Goal: Task Accomplishment & Management: Manage account settings

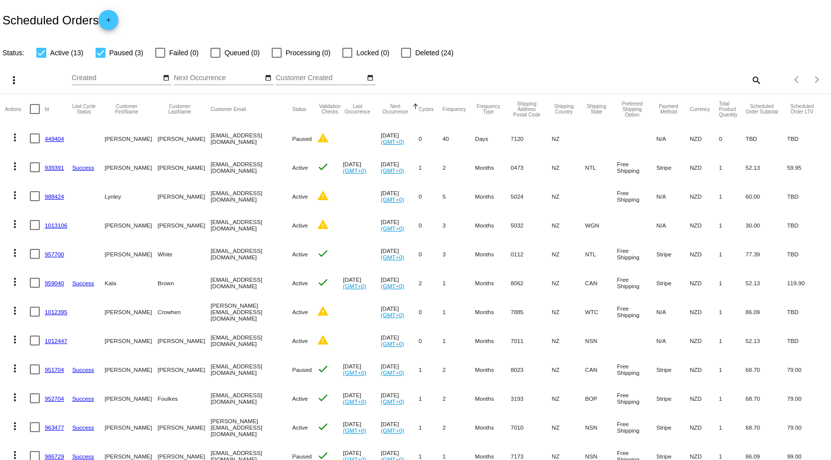
click at [63, 224] on link "1013106" at bounding box center [56, 225] width 22 height 6
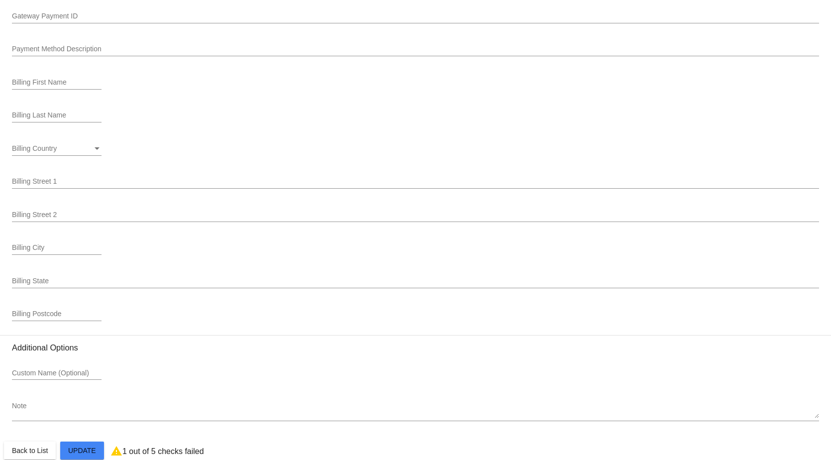
scroll to position [1060, 0]
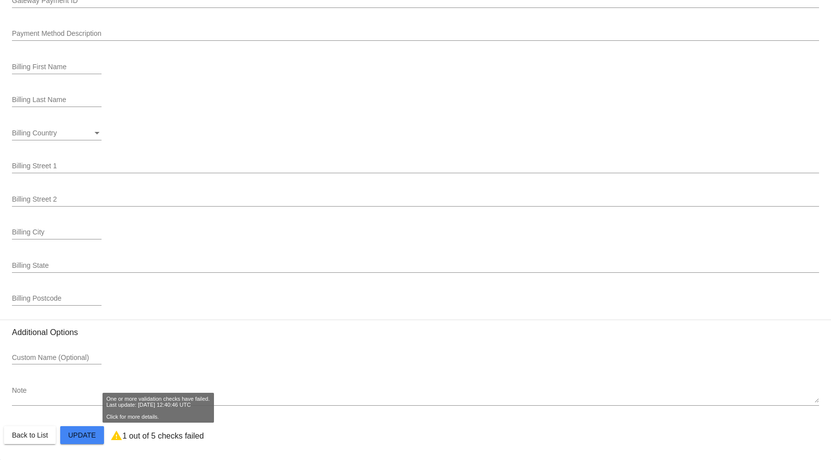
click at [115, 436] on mat-icon "warning" at bounding box center [116, 435] width 12 height 12
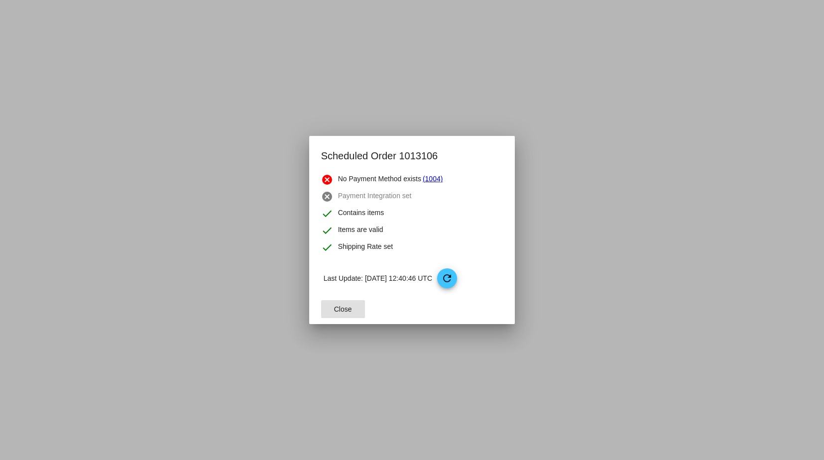
click at [339, 307] on span "Close" at bounding box center [343, 309] width 18 height 8
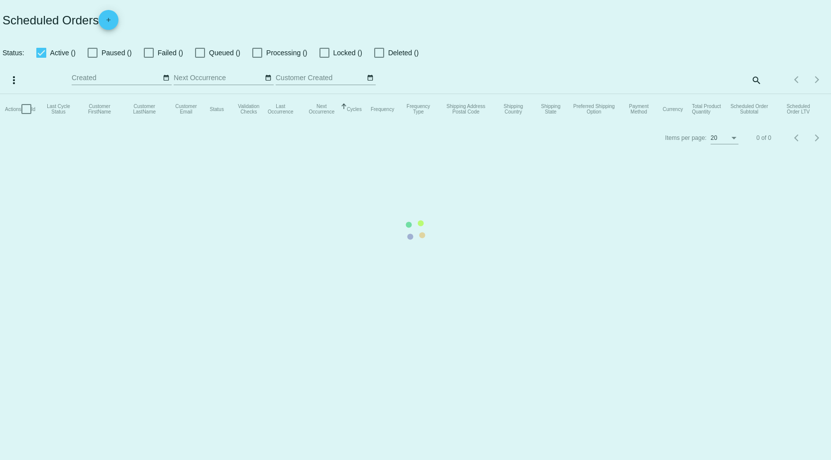
checkbox input "true"
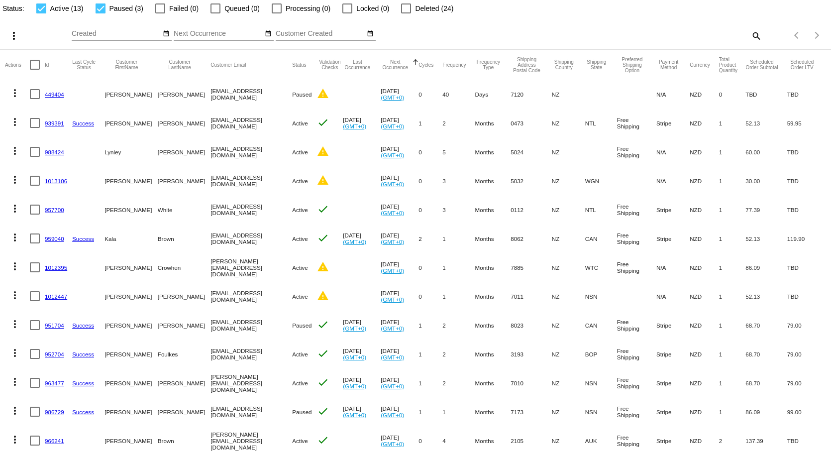
scroll to position [100, 0]
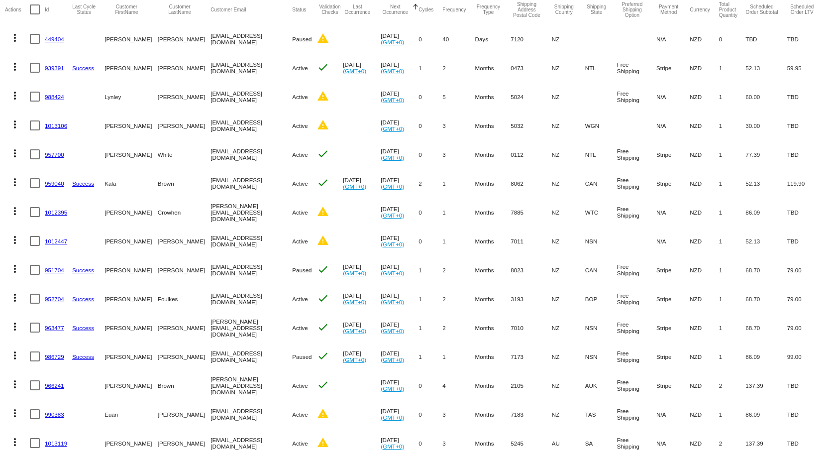
click at [47, 67] on link "939391" at bounding box center [54, 68] width 19 height 6
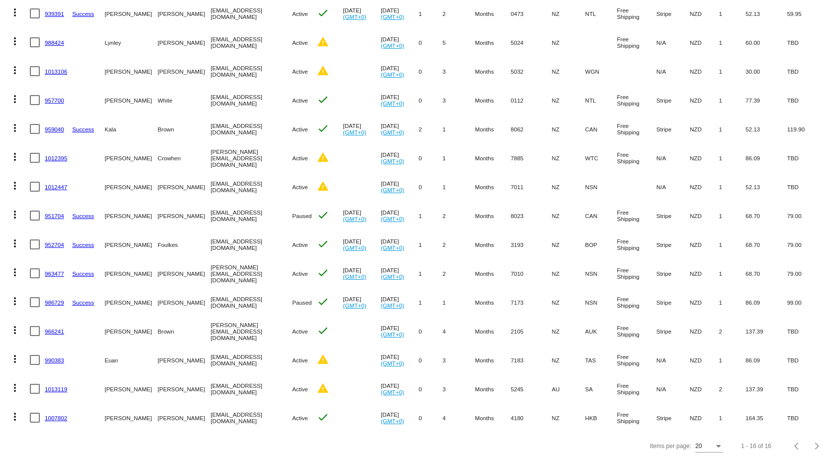
scroll to position [161, 0]
click at [58, 386] on link "1013119" at bounding box center [56, 389] width 22 height 6
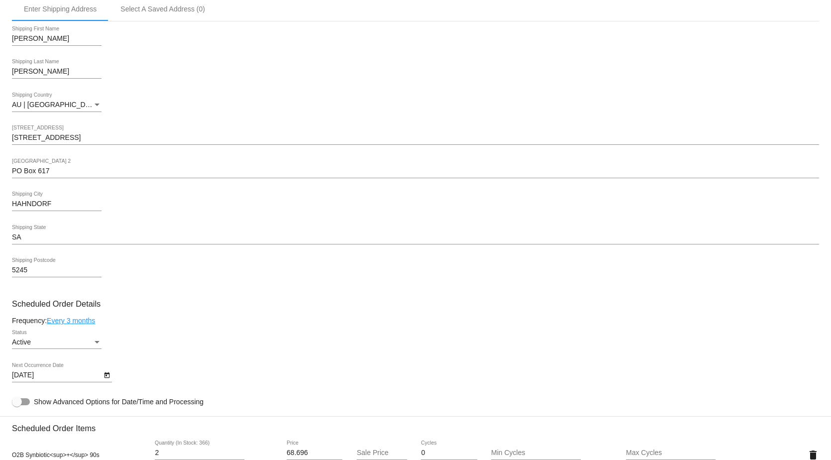
scroll to position [348, 0]
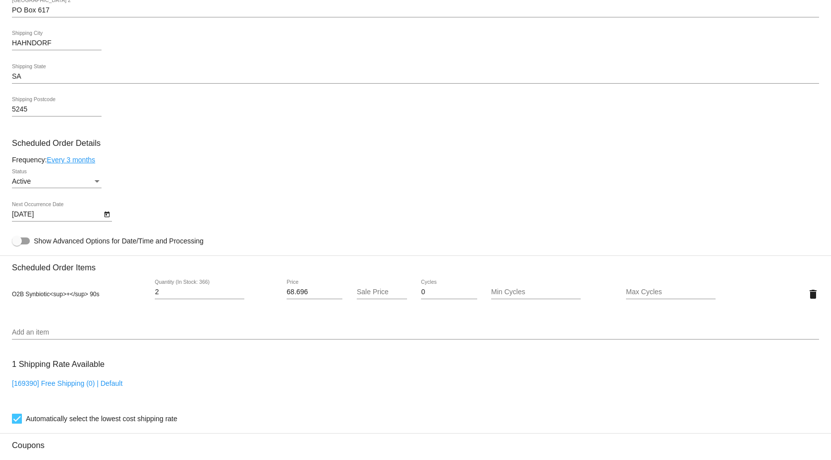
click at [19, 246] on div at bounding box center [17, 241] width 10 height 10
click at [17, 245] on input "Show Advanced Options for Date/Time and Processing" at bounding box center [16, 244] width 0 height 0
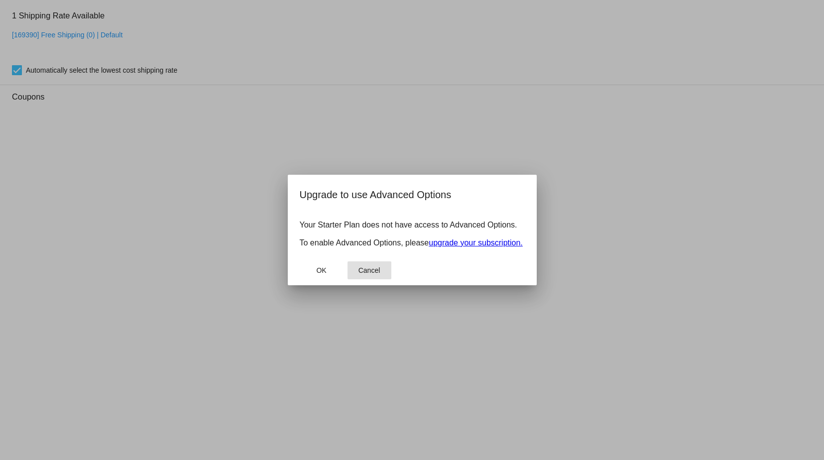
click at [369, 268] on span "Cancel" at bounding box center [369, 270] width 22 height 8
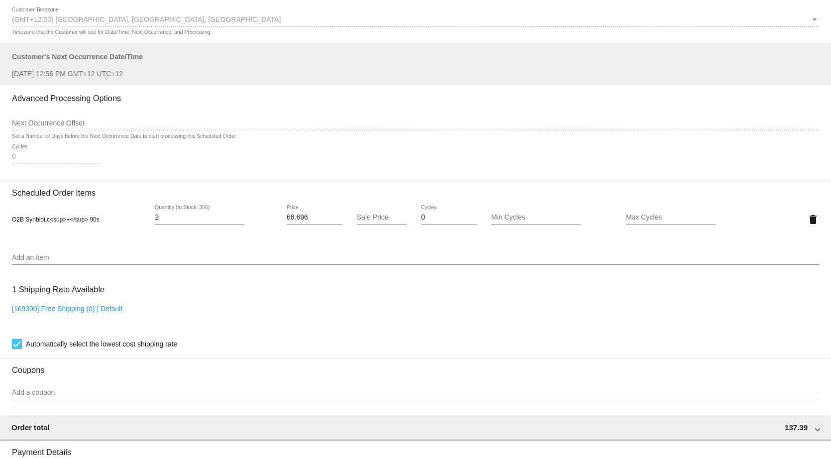
scroll to position [498, 0]
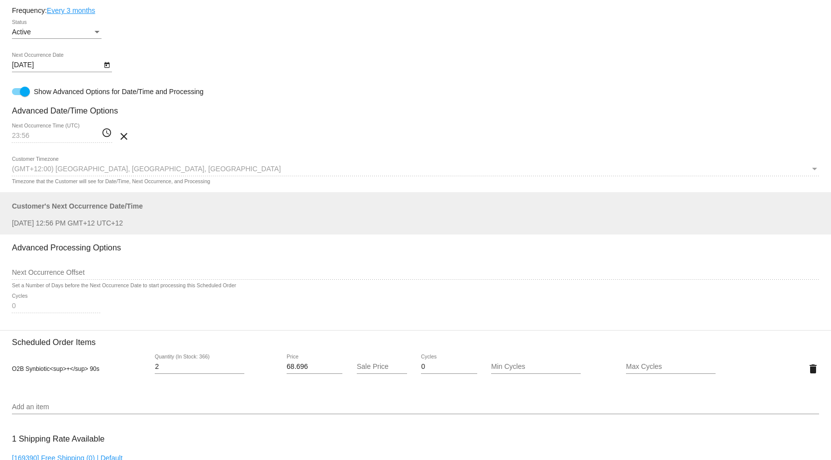
click at [15, 95] on div at bounding box center [21, 91] width 18 height 7
click at [16, 96] on input "Show Advanced Options for Date/Time and Processing" at bounding box center [16, 95] width 0 height 0
checkbox input "false"
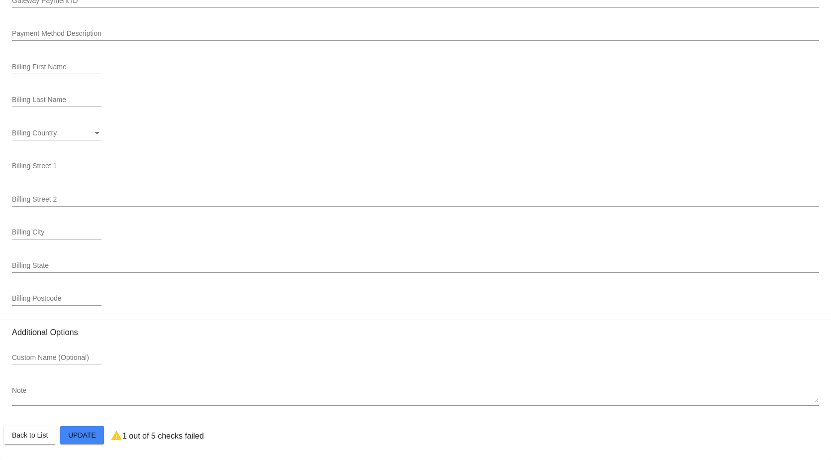
scroll to position [1060, 0]
click at [119, 436] on mat-icon "warning" at bounding box center [116, 435] width 12 height 12
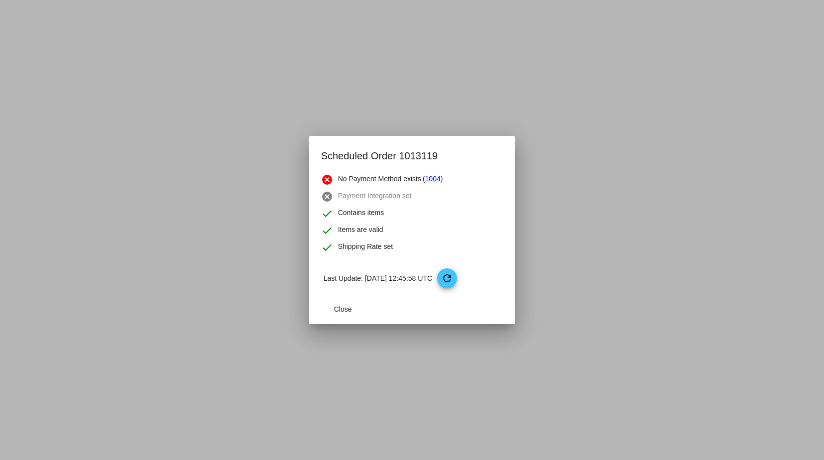
click at [436, 178] on link "(1004)" at bounding box center [432, 180] width 20 height 12
click at [339, 306] on span "Close" at bounding box center [343, 309] width 18 height 8
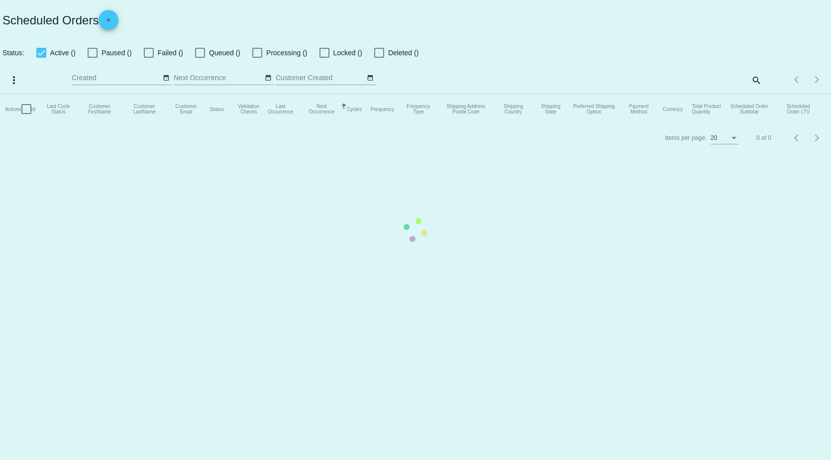
checkbox input "true"
